Goal: Information Seeking & Learning: Learn about a topic

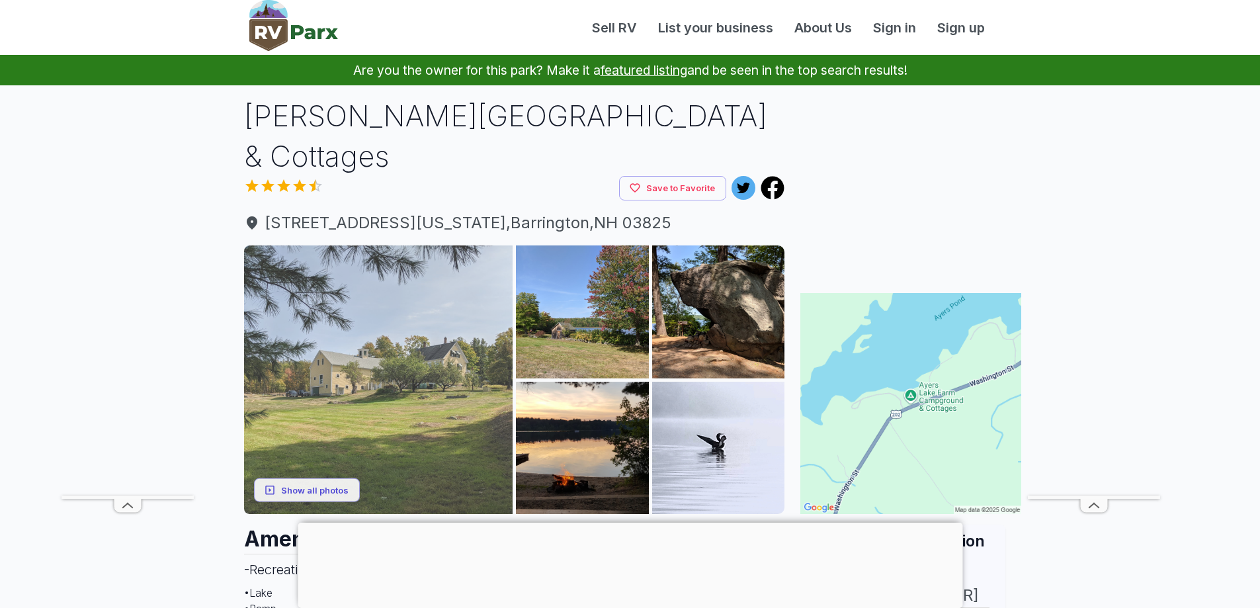
click at [394, 374] on img at bounding box center [378, 379] width 269 height 269
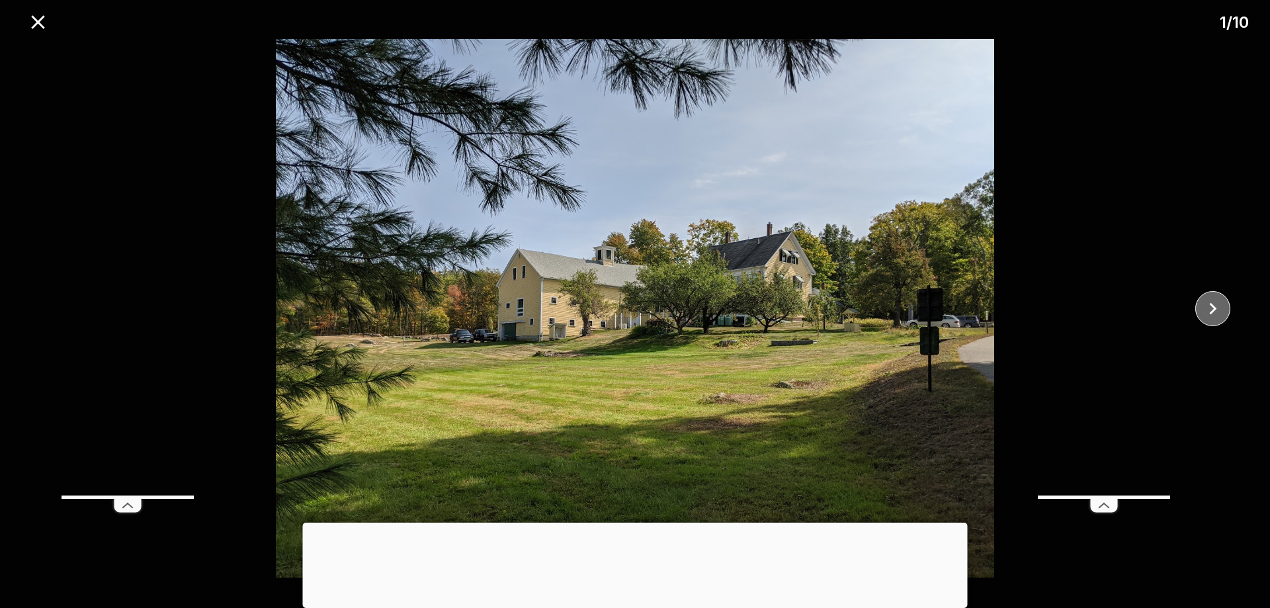
click at [1208, 305] on icon "close" at bounding box center [1212, 308] width 23 height 23
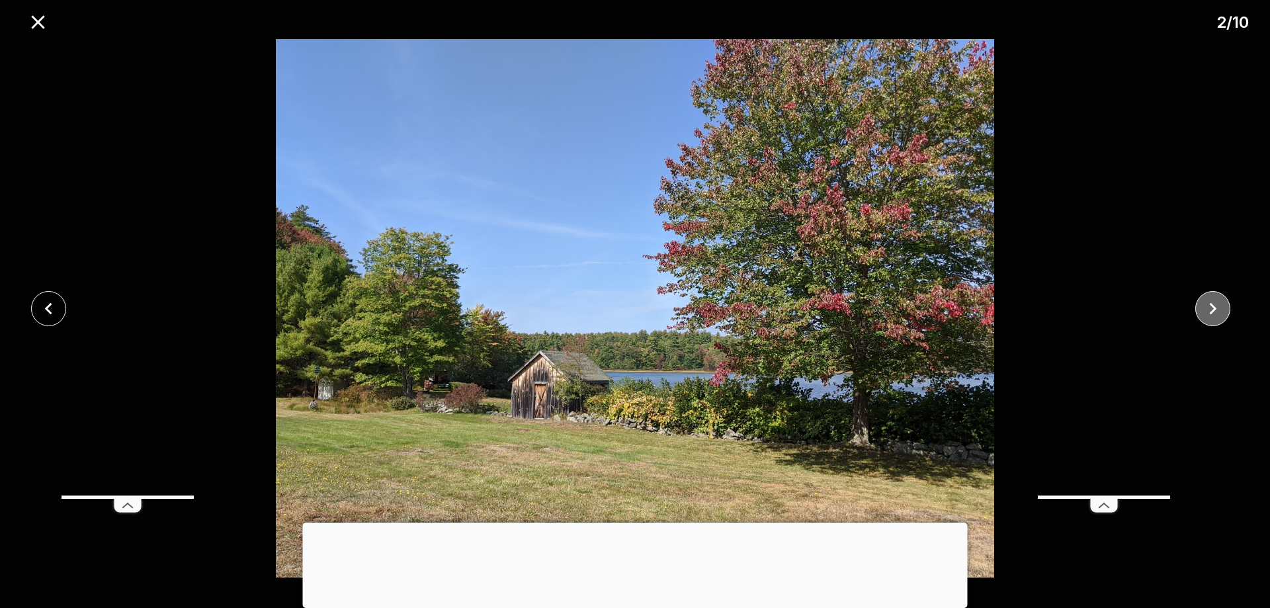
click at [1208, 305] on icon "close" at bounding box center [1212, 308] width 23 height 23
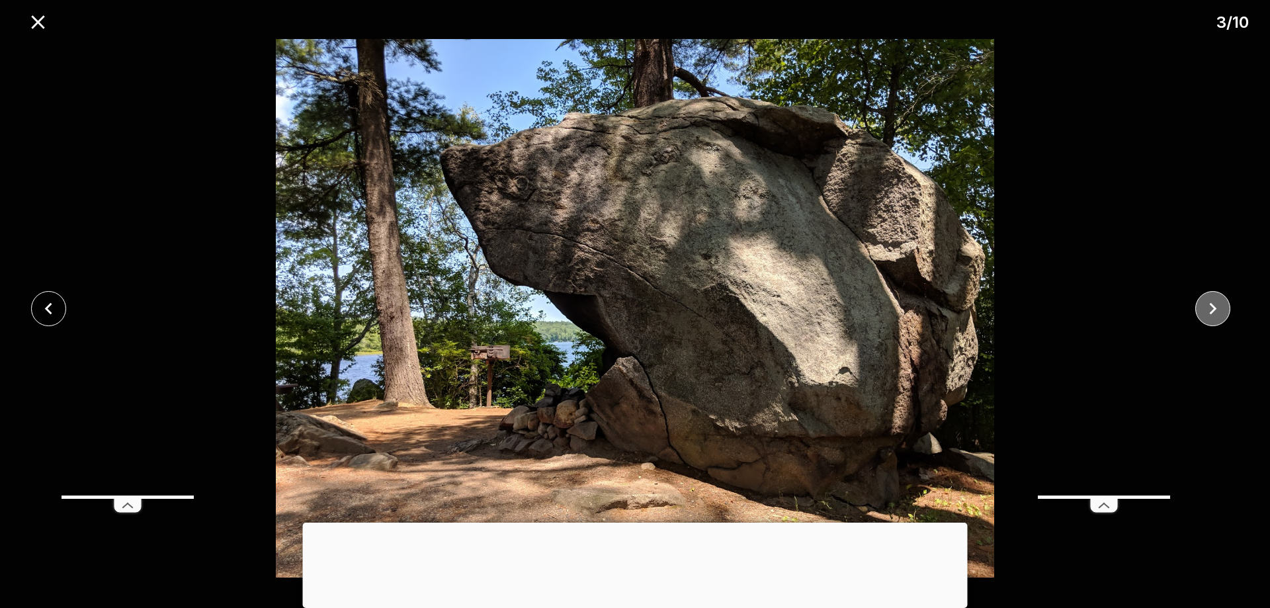
click at [1208, 305] on icon "close" at bounding box center [1212, 308] width 23 height 23
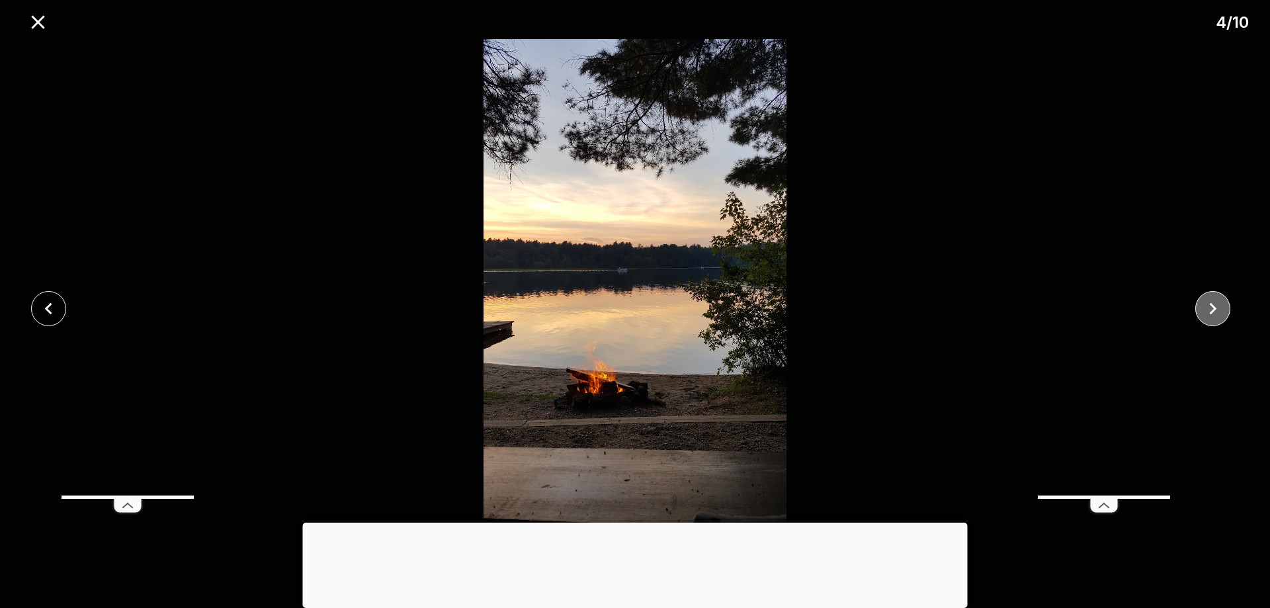
click at [1208, 305] on icon "close" at bounding box center [1212, 308] width 23 height 23
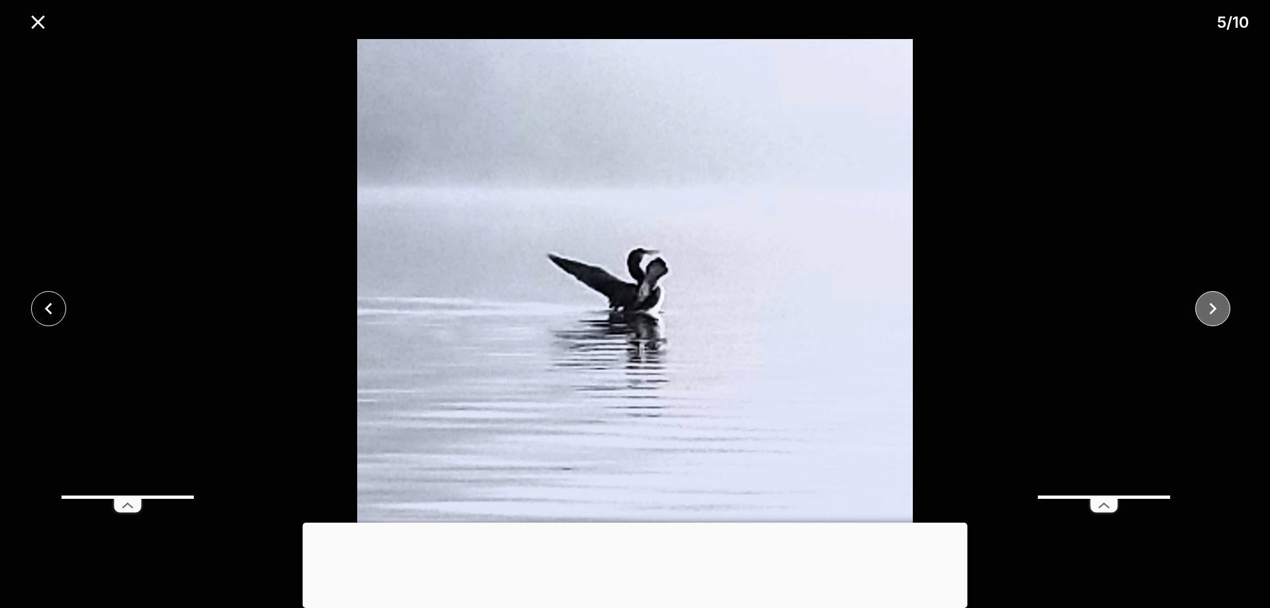
click at [1208, 305] on icon "close" at bounding box center [1212, 308] width 23 height 23
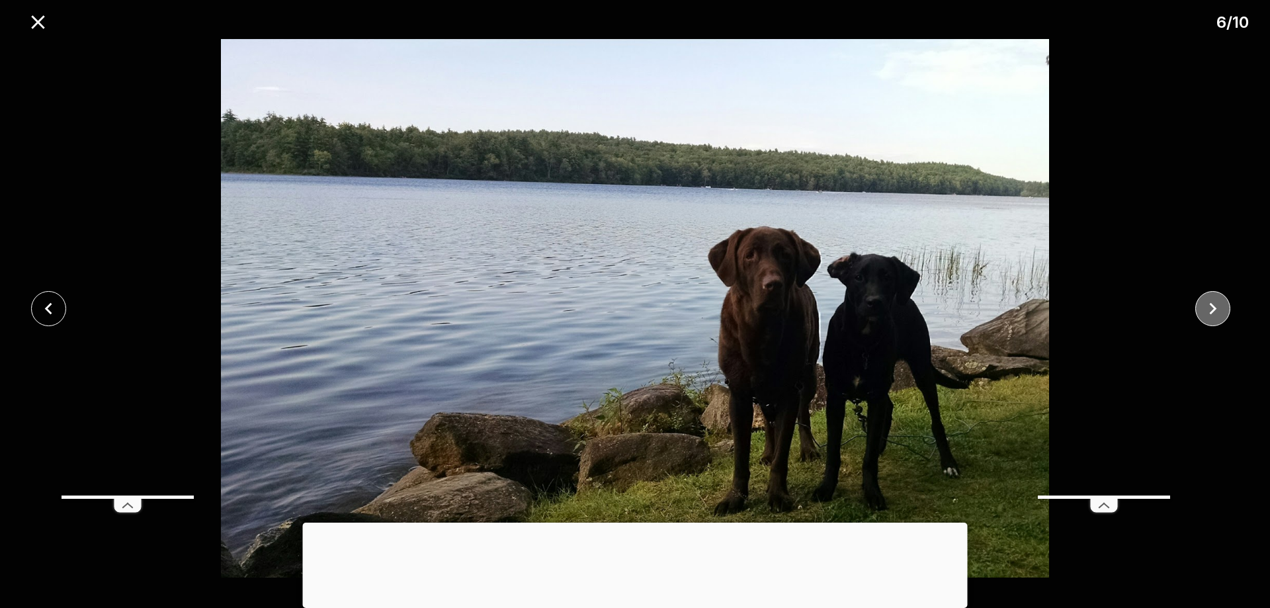
click at [1208, 305] on icon "close" at bounding box center [1212, 308] width 23 height 23
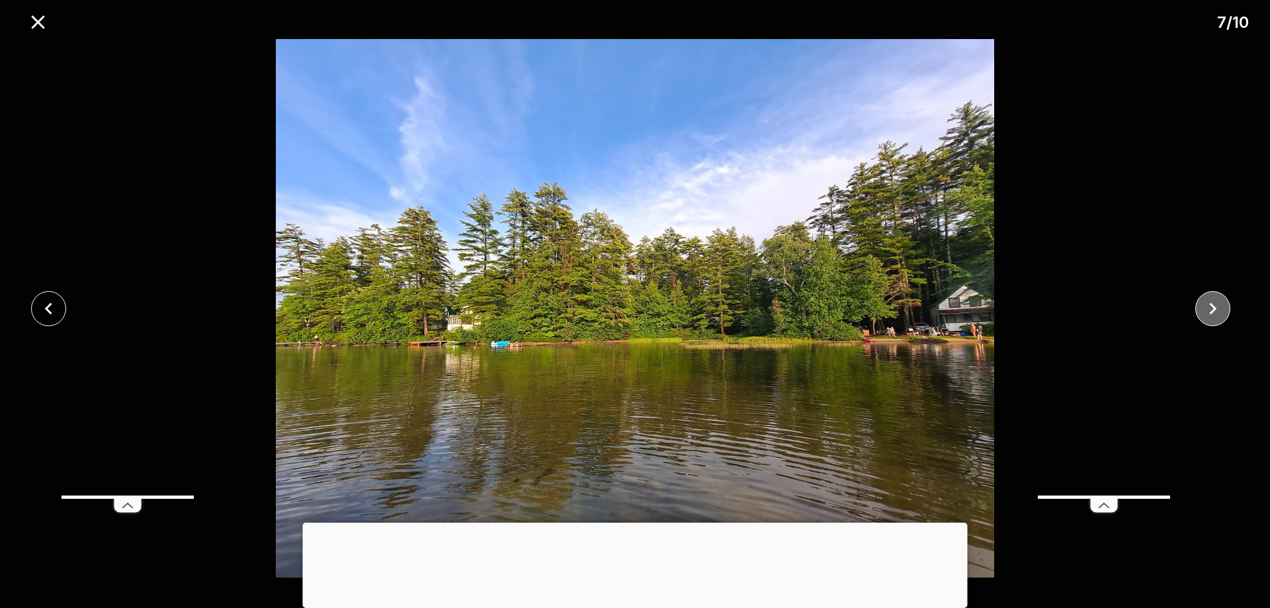
click at [1208, 305] on icon "close" at bounding box center [1212, 308] width 23 height 23
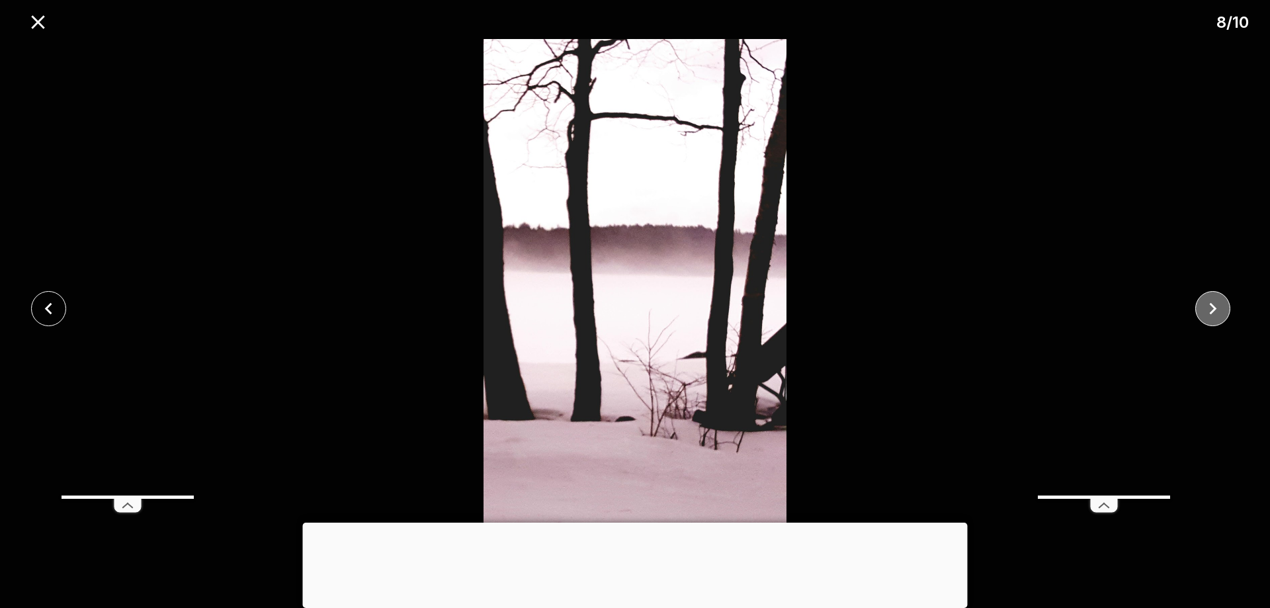
click at [1208, 305] on icon "close" at bounding box center [1212, 308] width 23 height 23
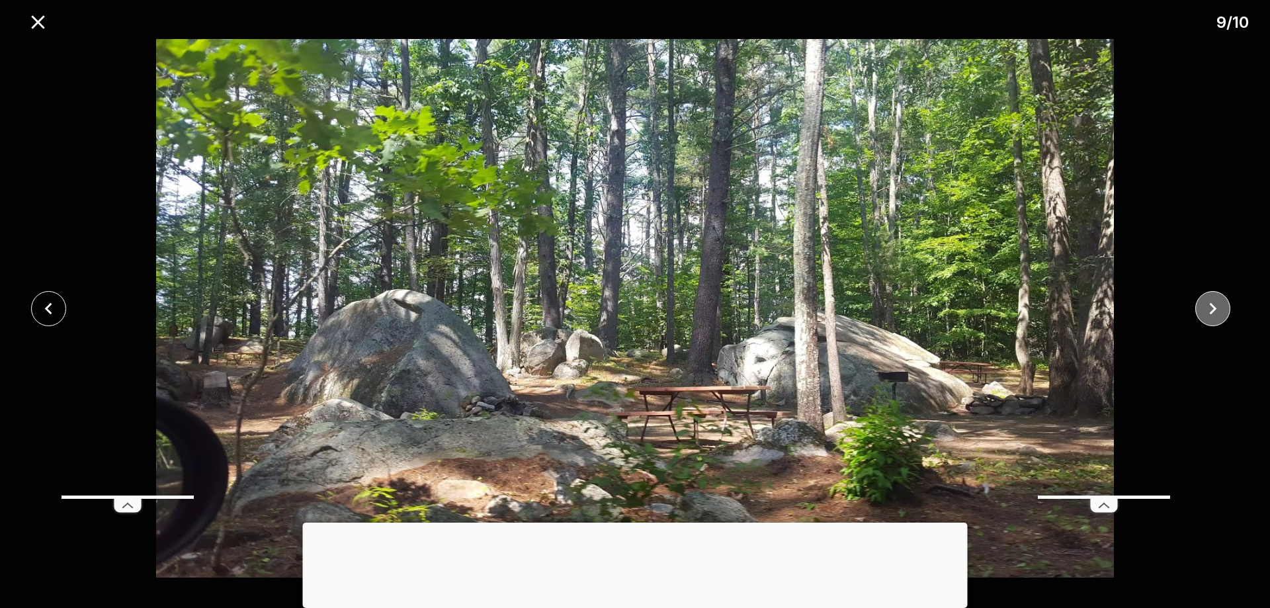
click at [1208, 305] on icon "close" at bounding box center [1212, 308] width 23 height 23
